Goal: Task Accomplishment & Management: Use online tool/utility

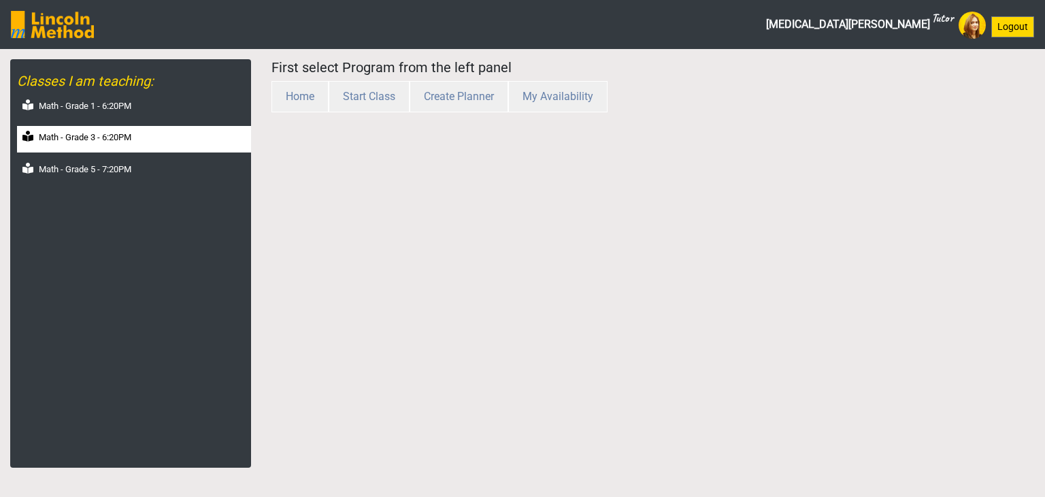
click at [145, 131] on div "Math - Grade 3 - 6:20PM" at bounding box center [134, 139] width 234 height 27
select select "month"
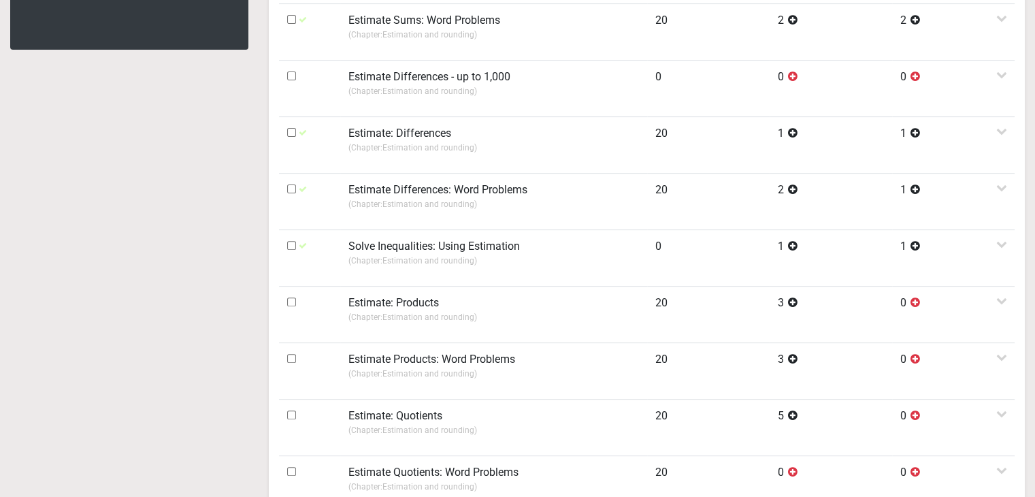
scroll to position [450, 0]
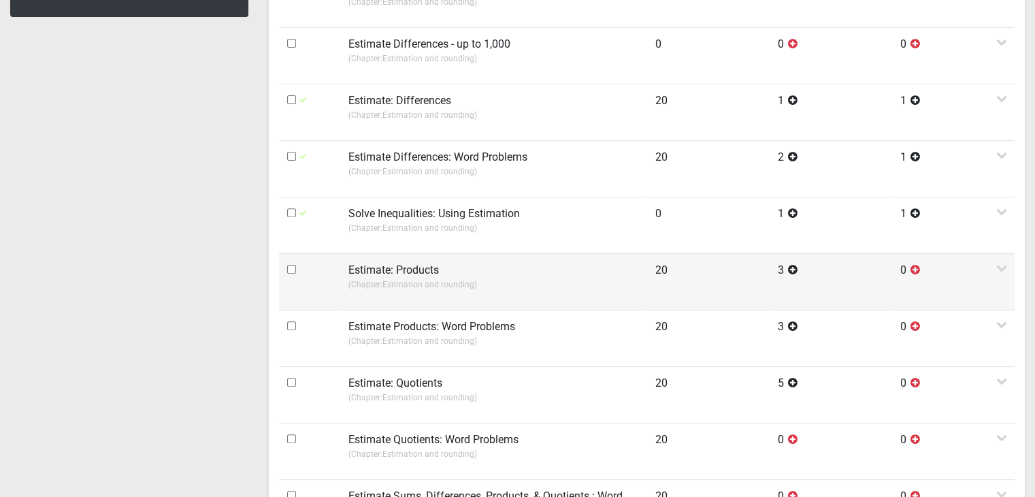
click at [292, 266] on input "checkbox" at bounding box center [291, 269] width 9 height 9
checkbox input "true"
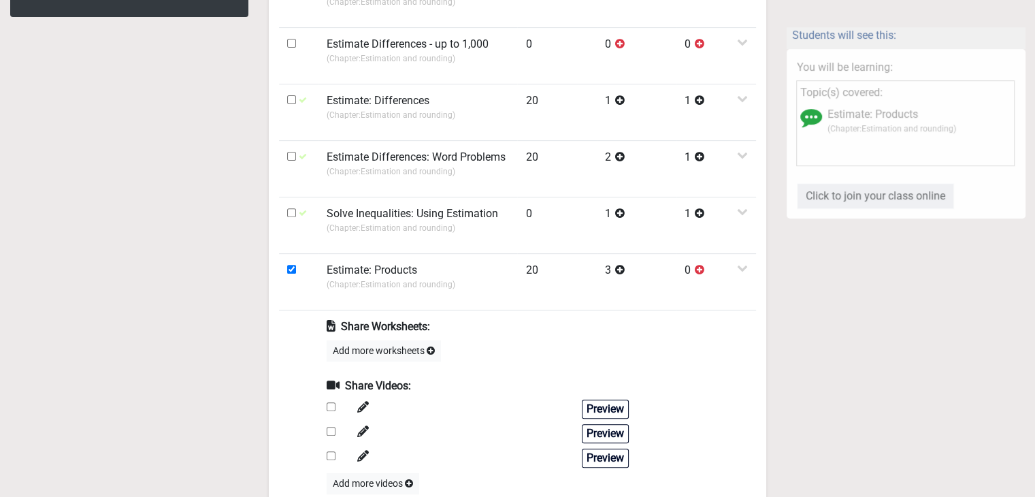
click at [333, 402] on input "checkbox" at bounding box center [331, 406] width 9 height 9
checkbox input "true"
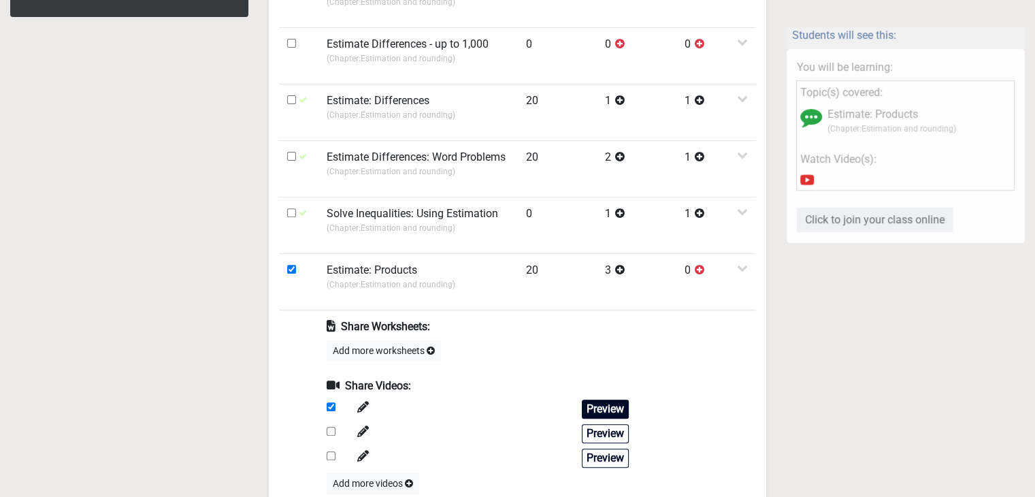
click at [612, 399] on button "Preview" at bounding box center [605, 408] width 47 height 19
click at [586, 433] on button "Preview" at bounding box center [605, 433] width 47 height 19
click at [621, 450] on button "Preview" at bounding box center [605, 457] width 47 height 19
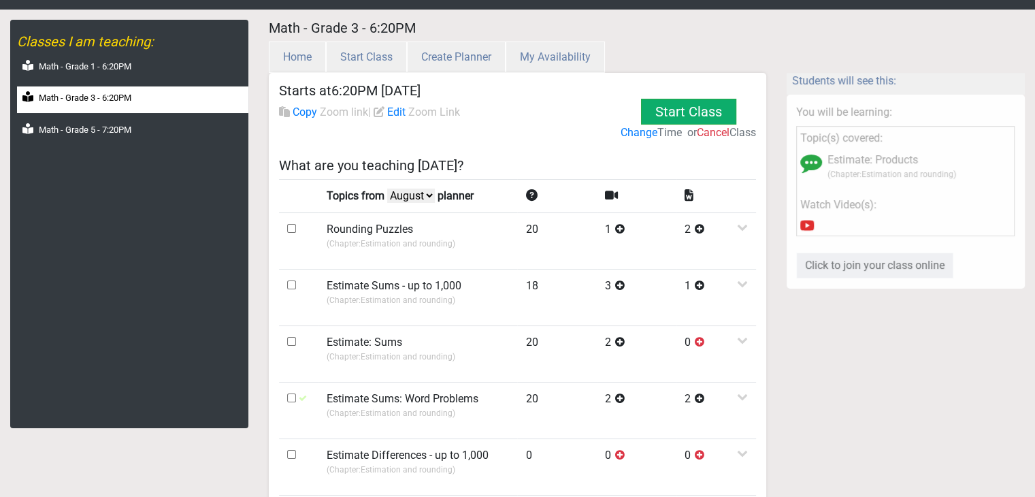
scroll to position [23, 0]
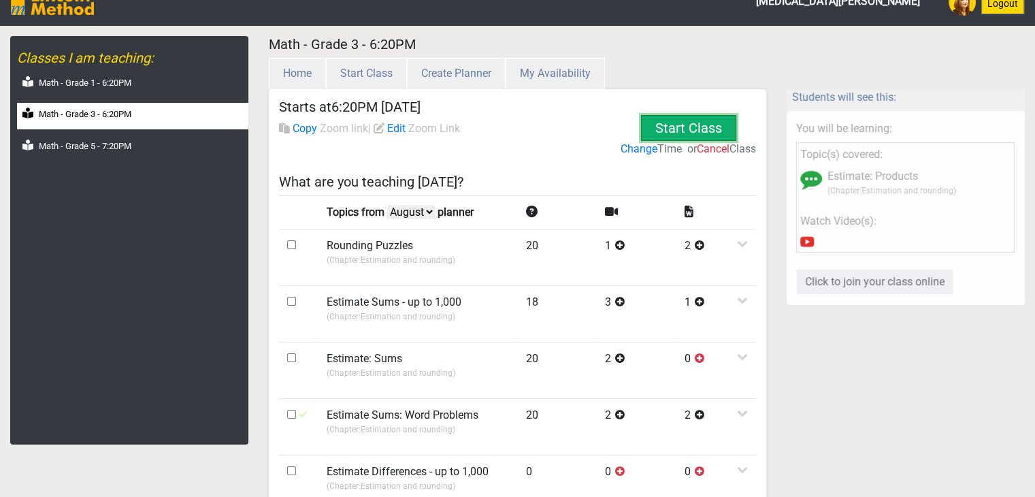
click at [691, 128] on button "Start Class" at bounding box center [688, 128] width 95 height 26
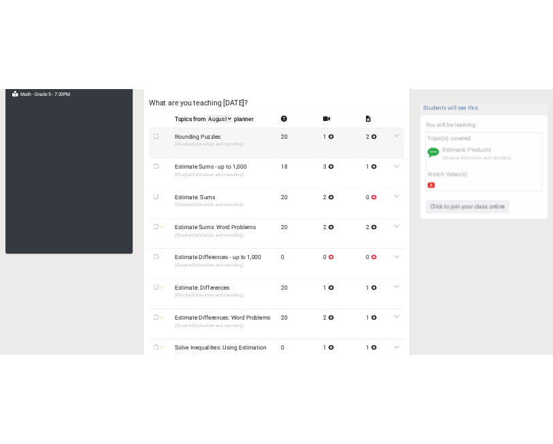
scroll to position [295, 0]
